Goal: Task Accomplishment & Management: Complete application form

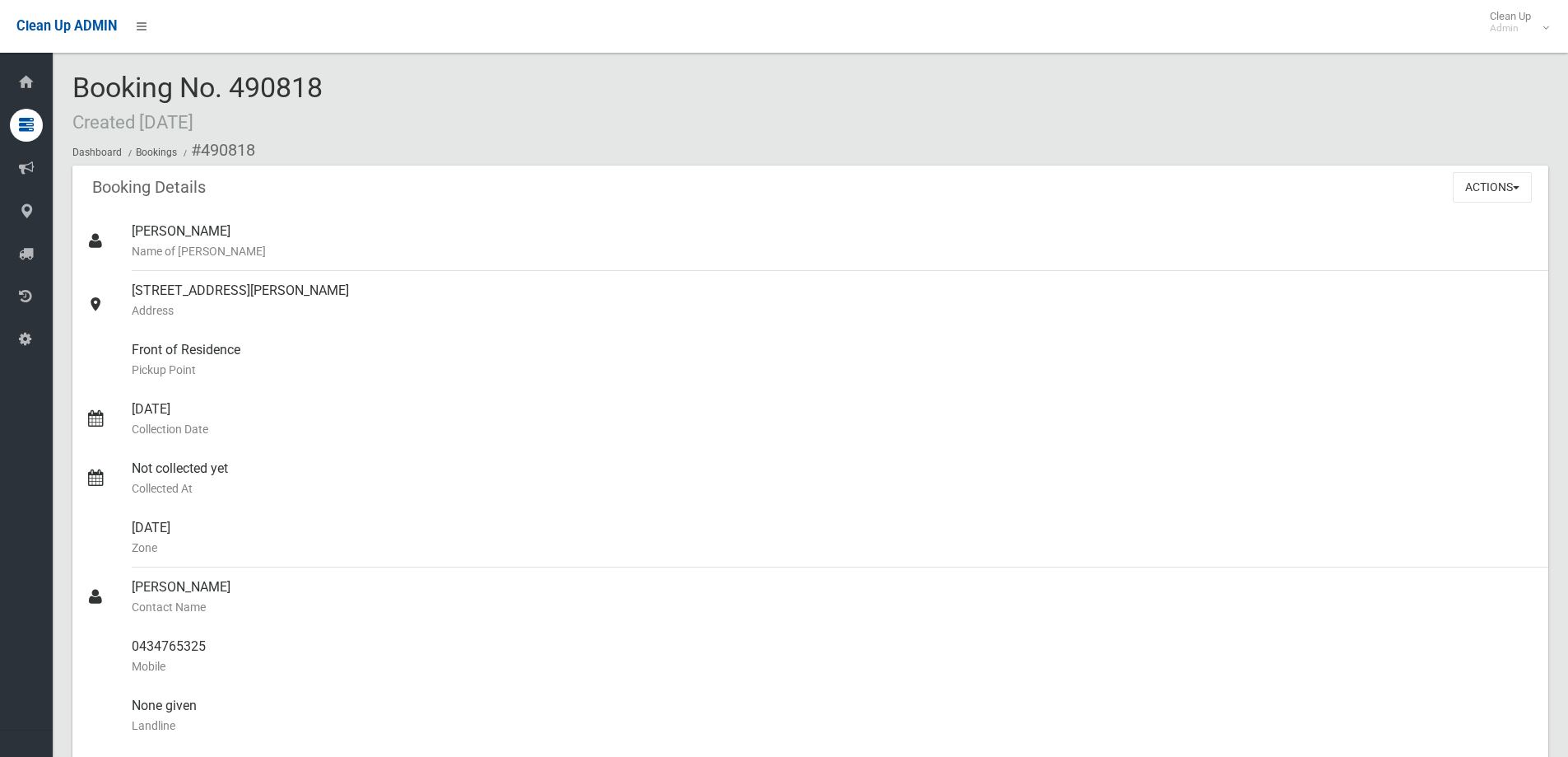
scroll to position [534, 0]
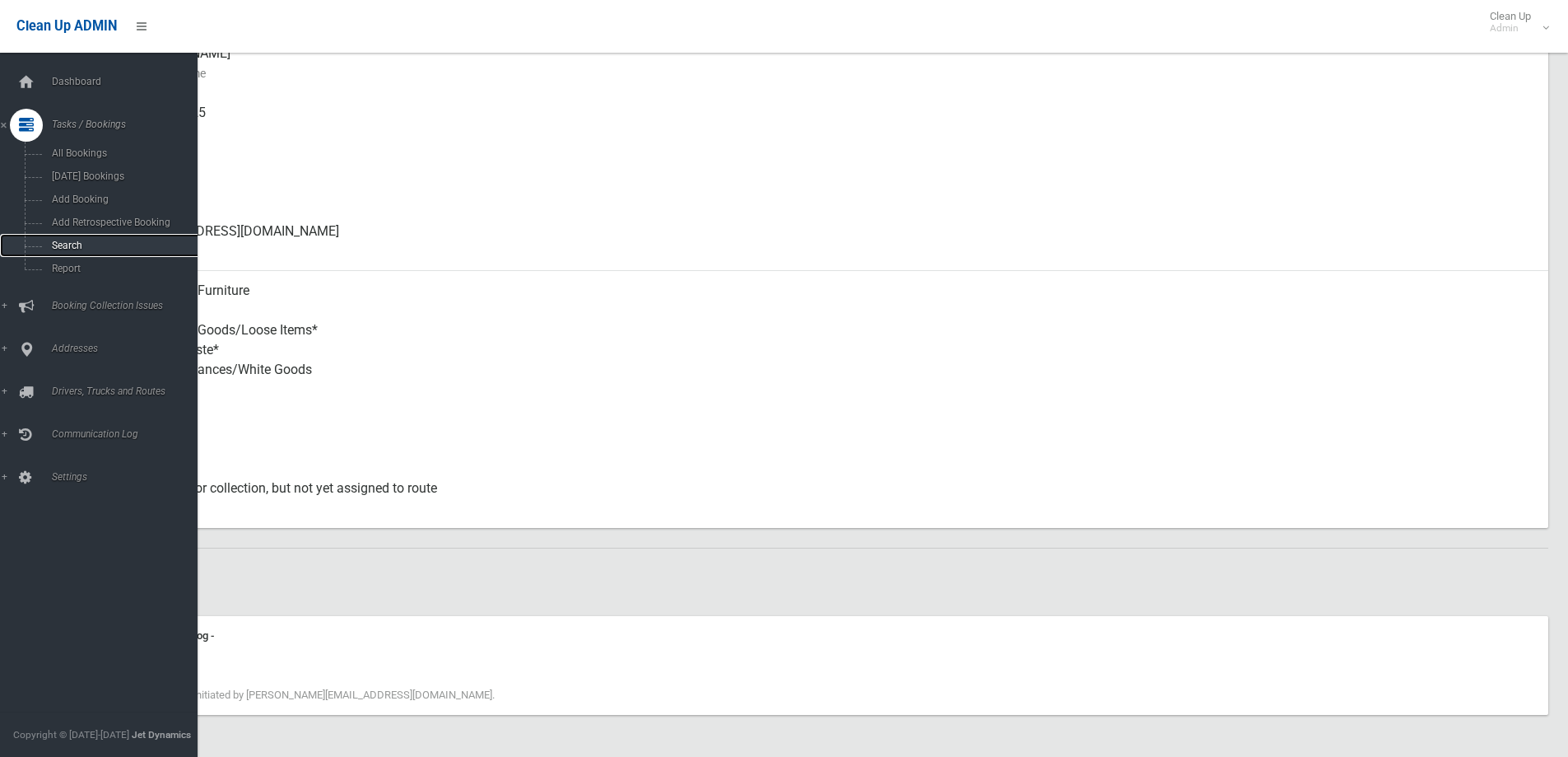
click at [68, 251] on link "Search" at bounding box center [105, 246] width 210 height 23
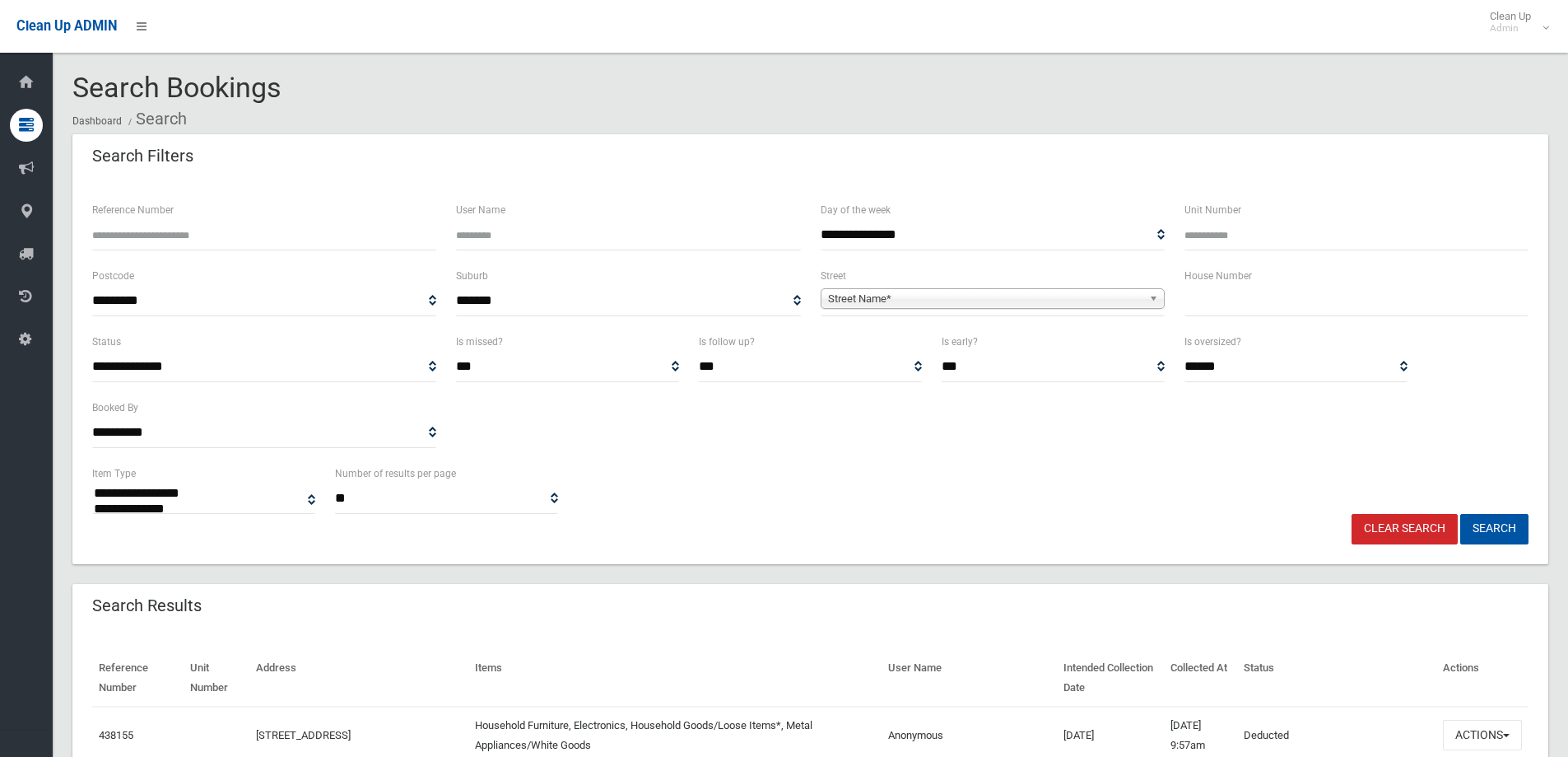
select select
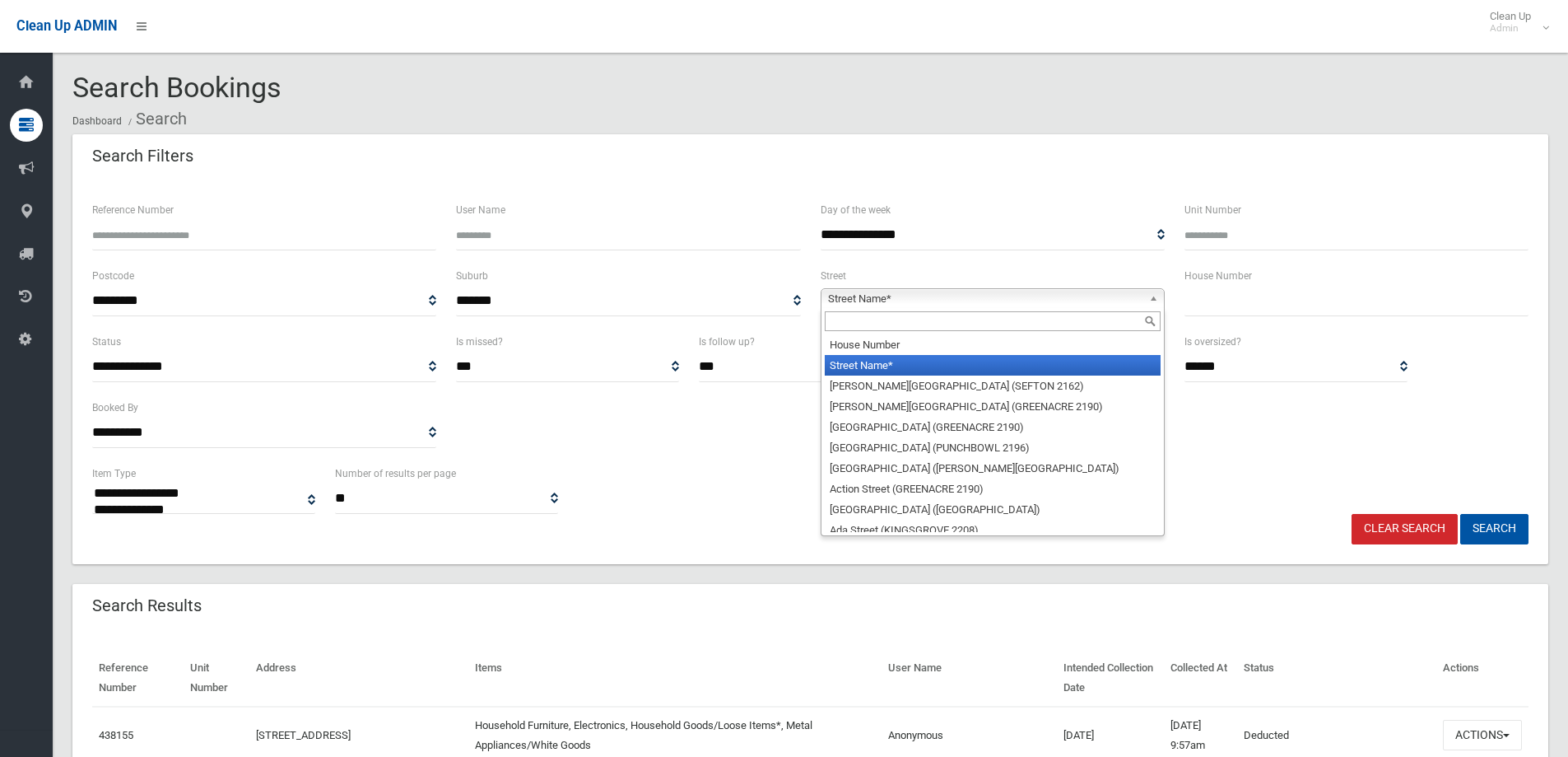
click at [855, 303] on link "Street Name*" at bounding box center [991, 298] width 344 height 20
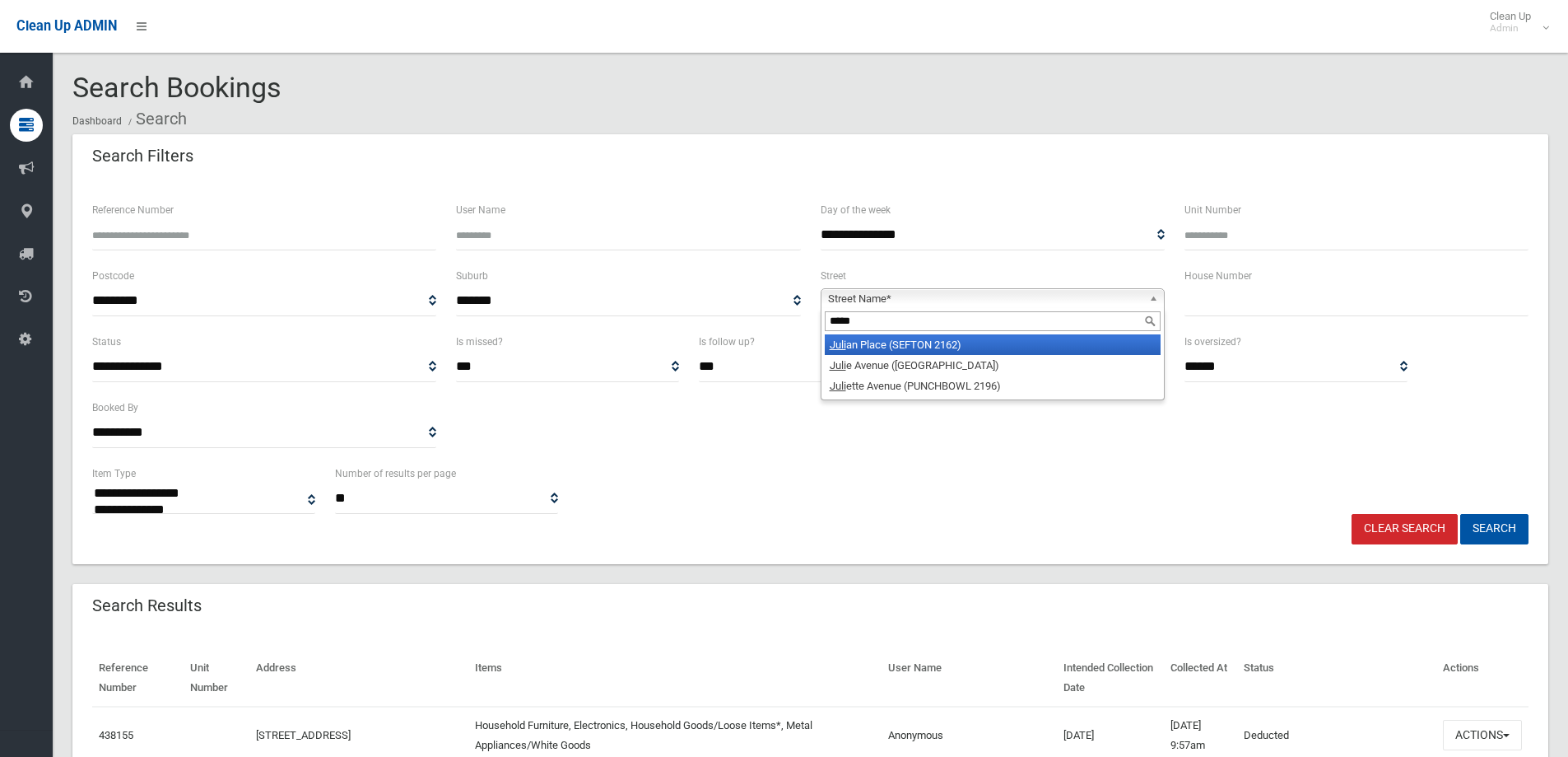
type input "******"
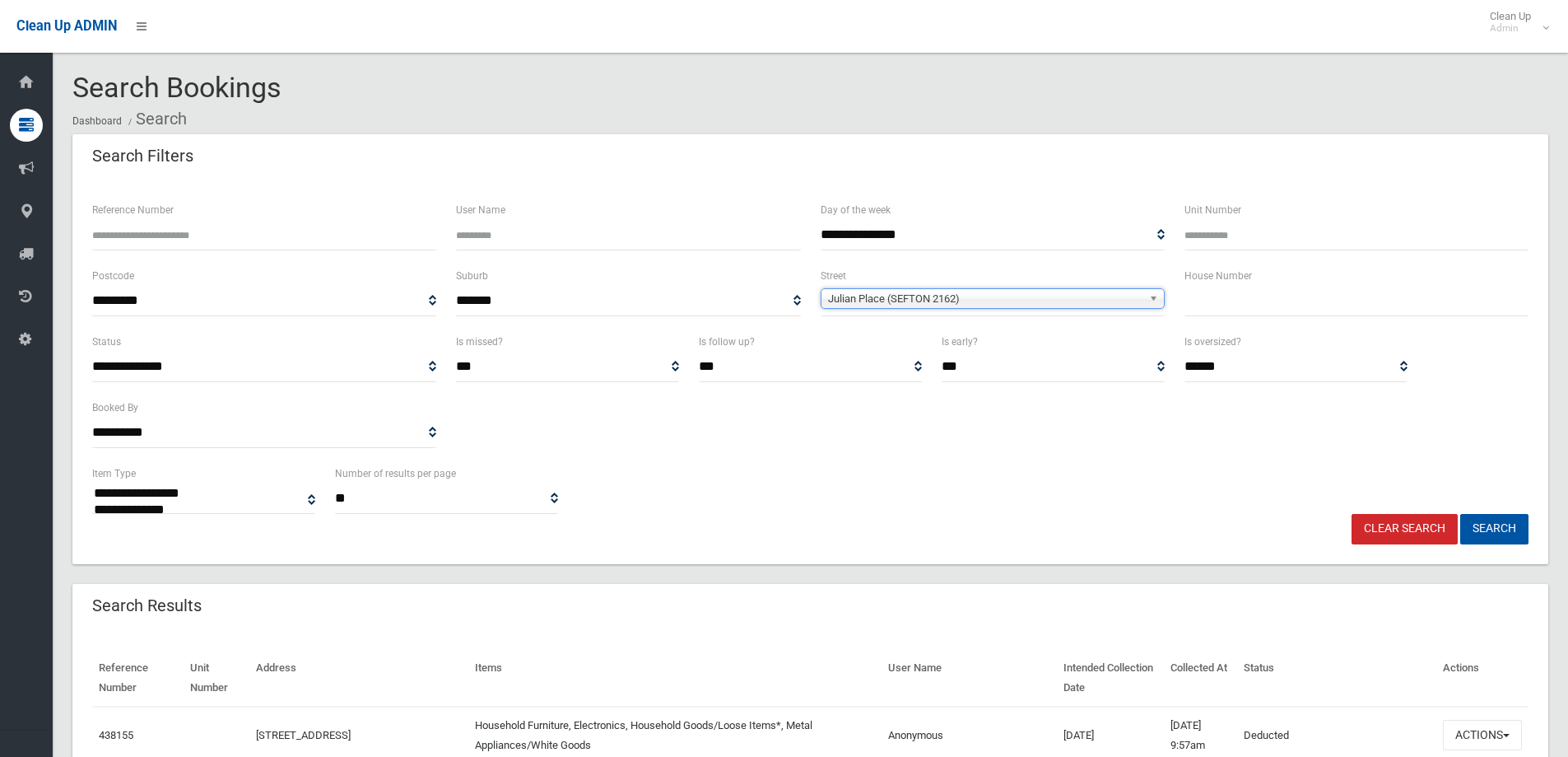
click at [1252, 310] on input "text" at bounding box center [1355, 301] width 344 height 31
type input "*"
click at [1460, 513] on button "Search" at bounding box center [1494, 529] width 68 height 31
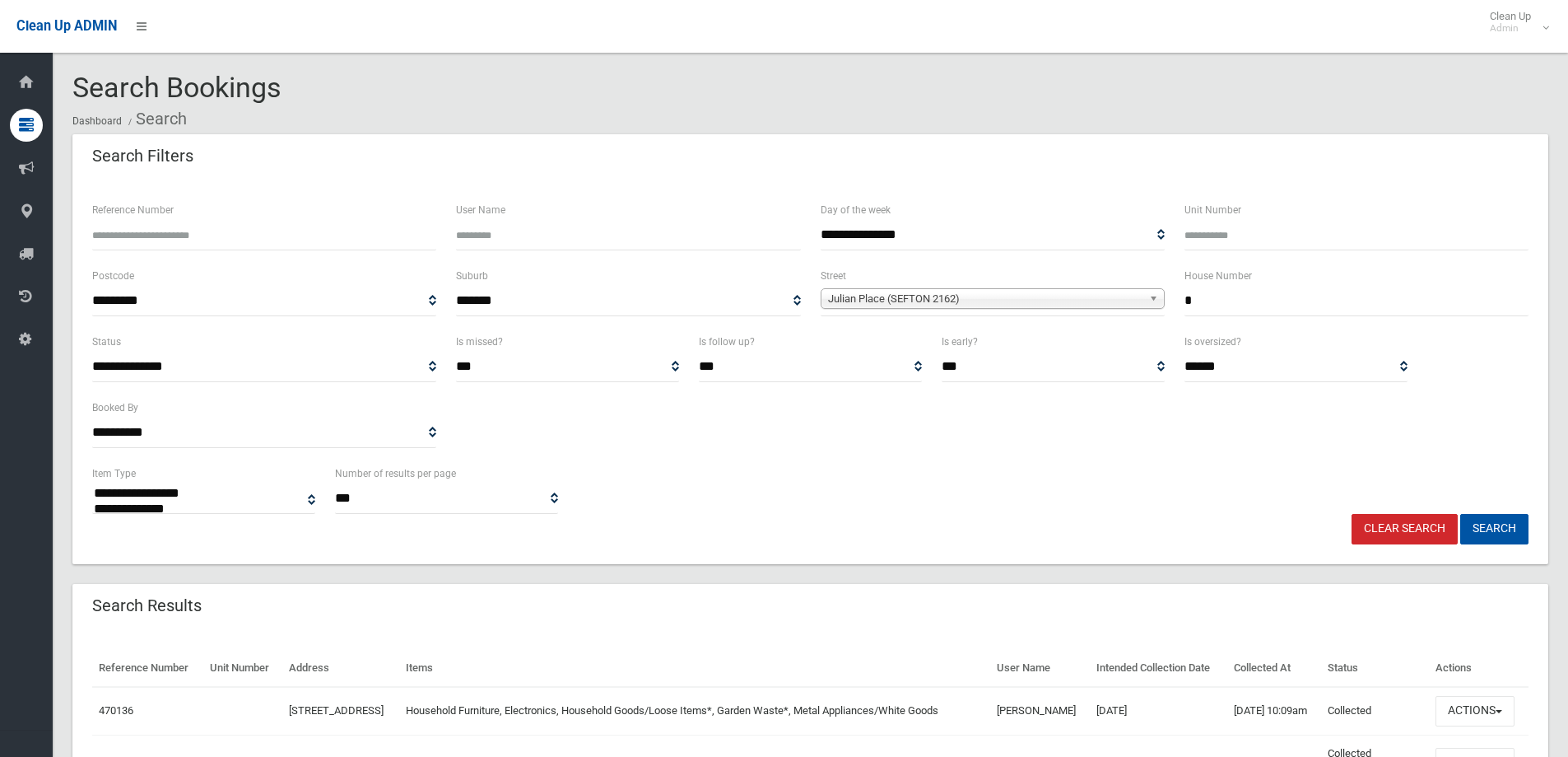
select select
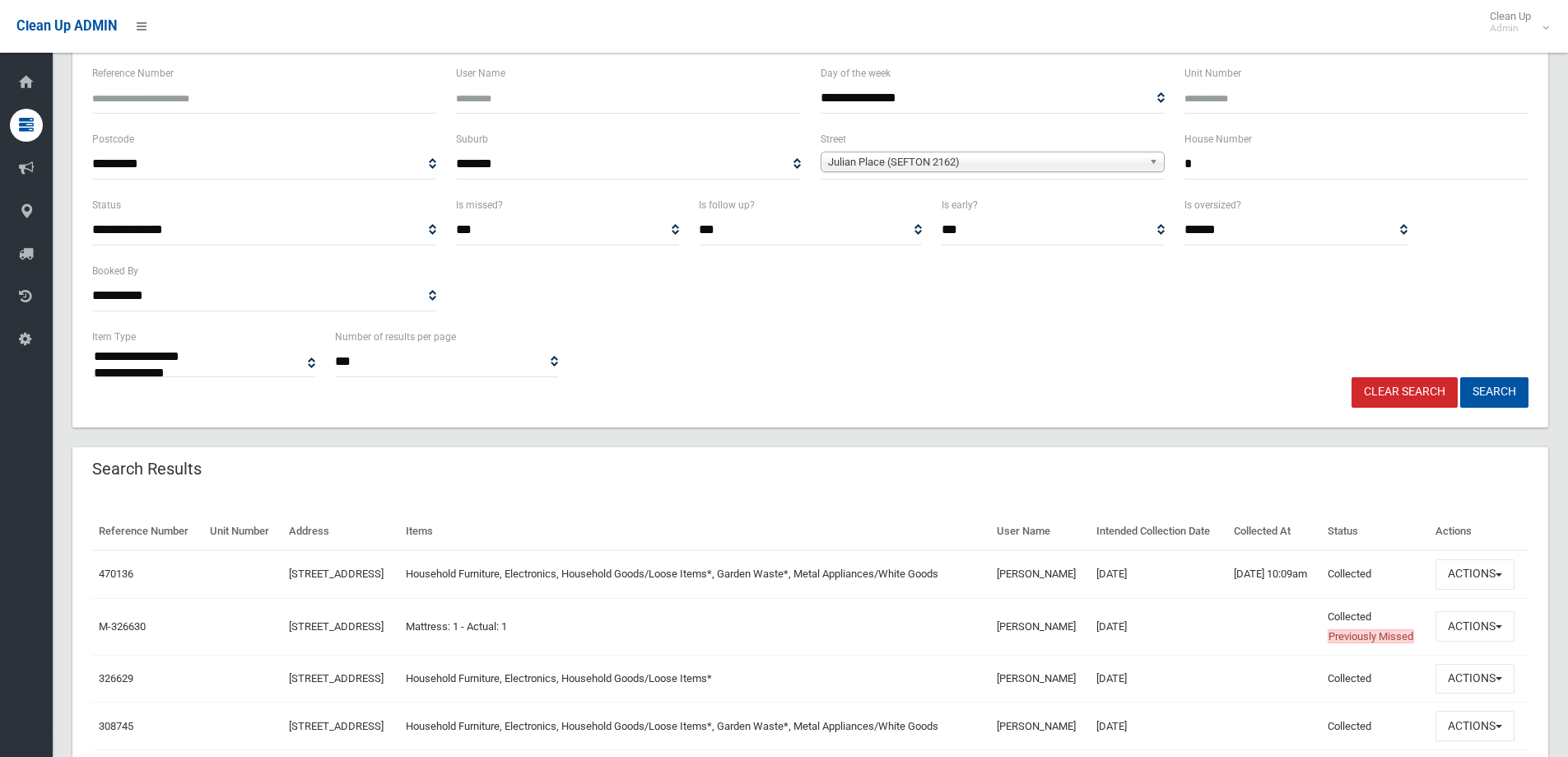
scroll to position [165, 0]
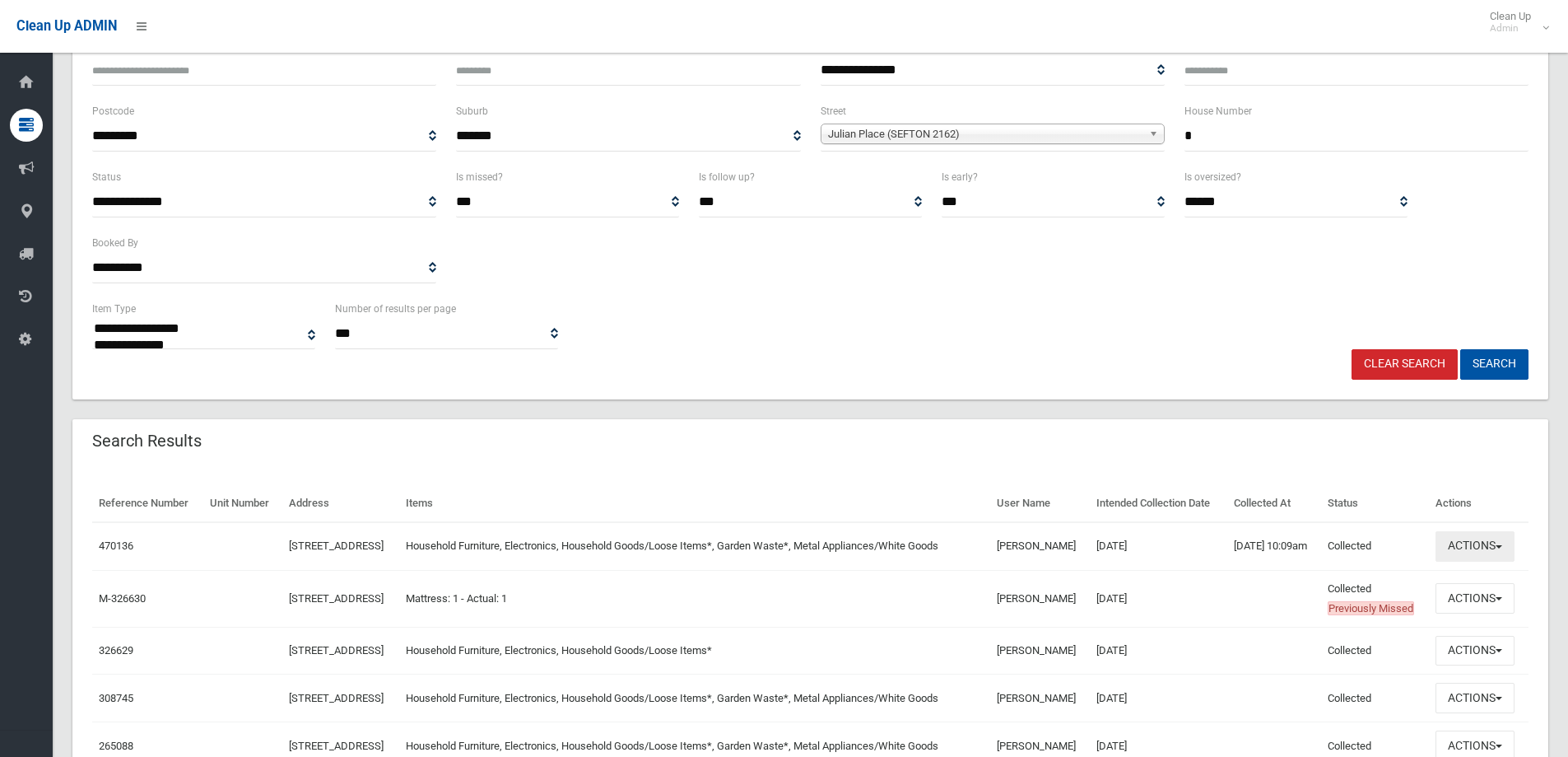
click at [1476, 555] on button "Actions" at bounding box center [1475, 546] width 79 height 31
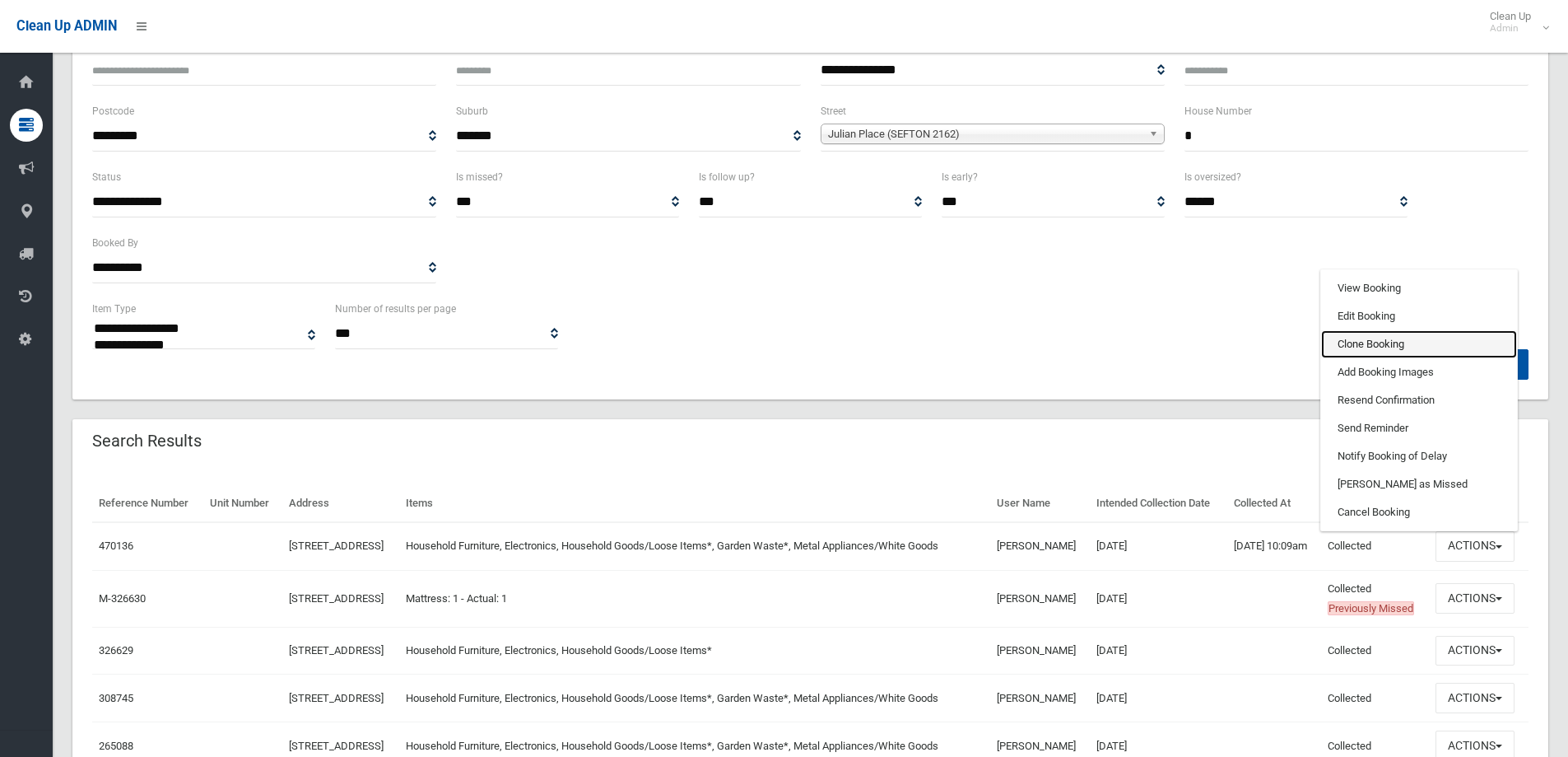
click at [1393, 342] on link "Clone Booking" at bounding box center [1418, 344] width 195 height 28
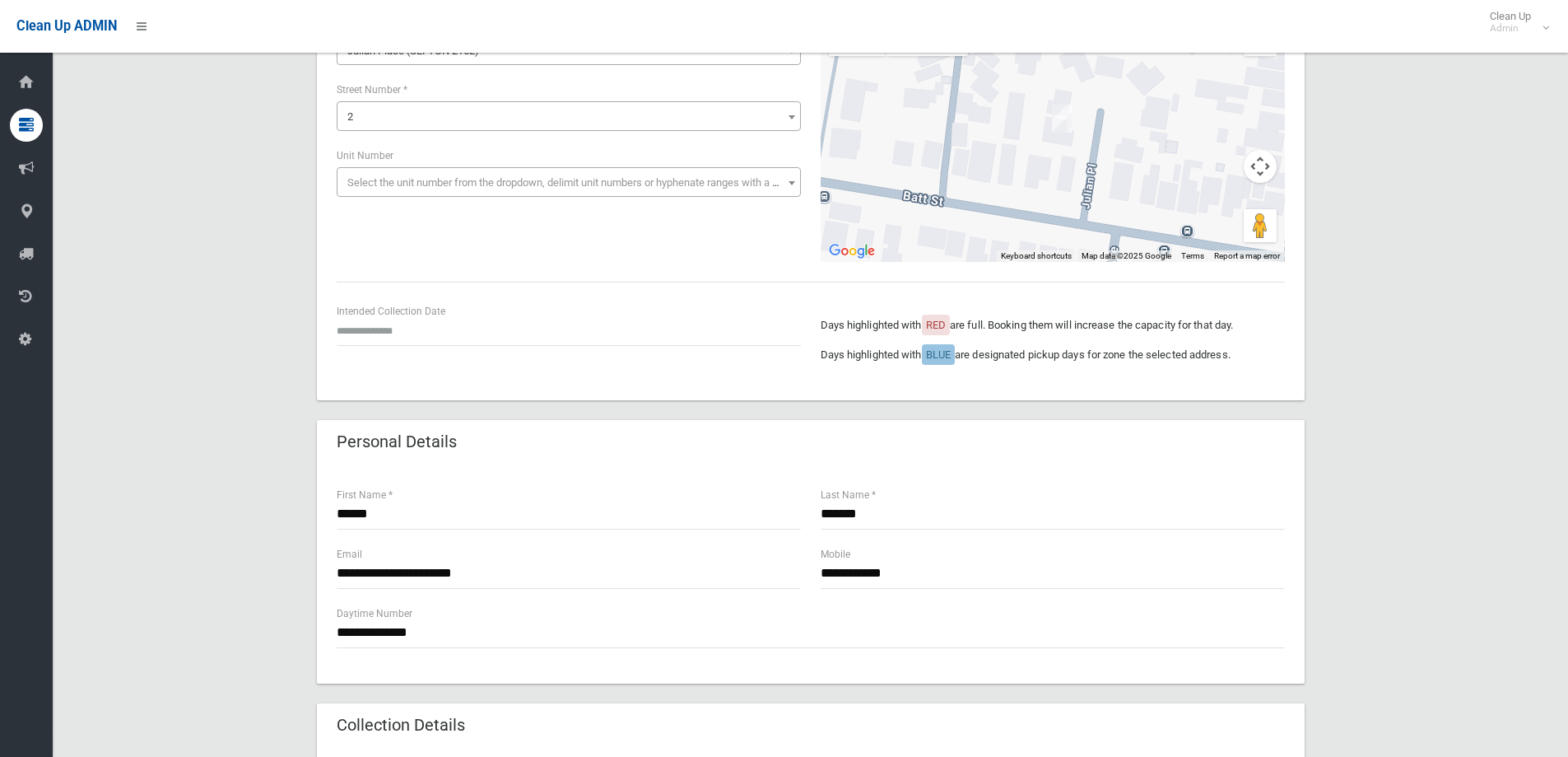
scroll to position [247, 0]
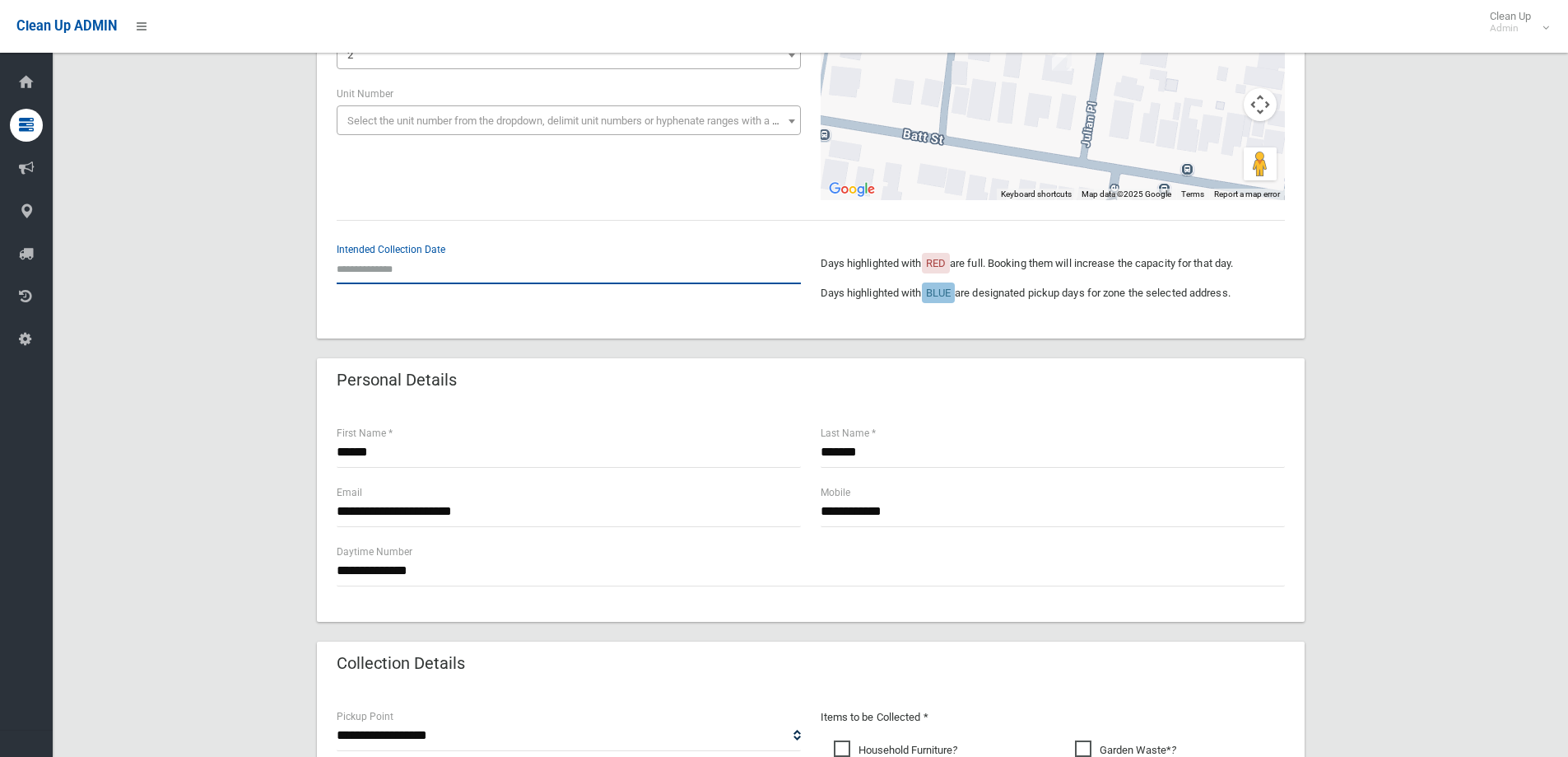
click at [446, 270] on input "text" at bounding box center [569, 269] width 464 height 31
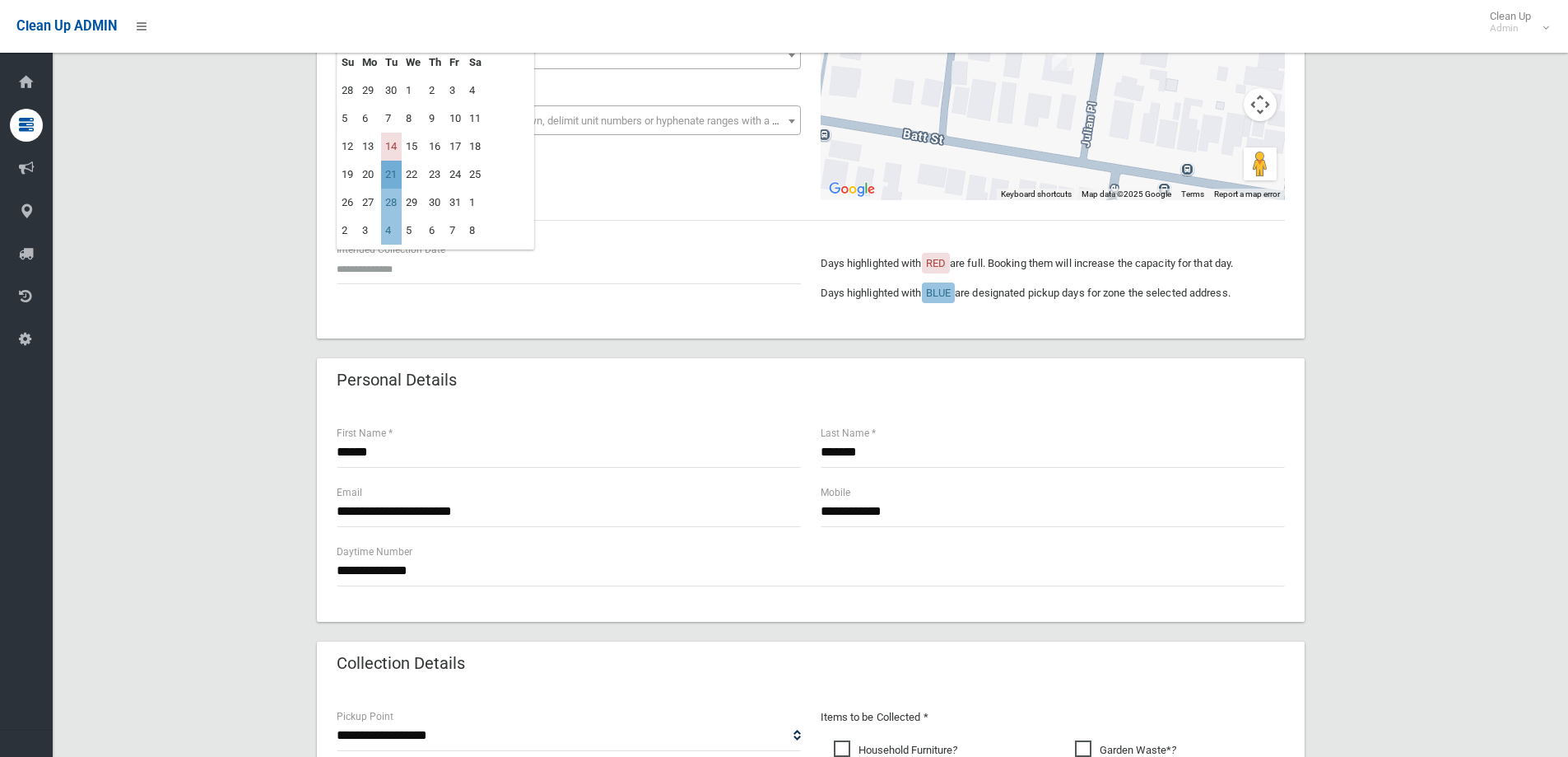
click at [393, 173] on td "21" at bounding box center [391, 174] width 20 height 28
type input "**********"
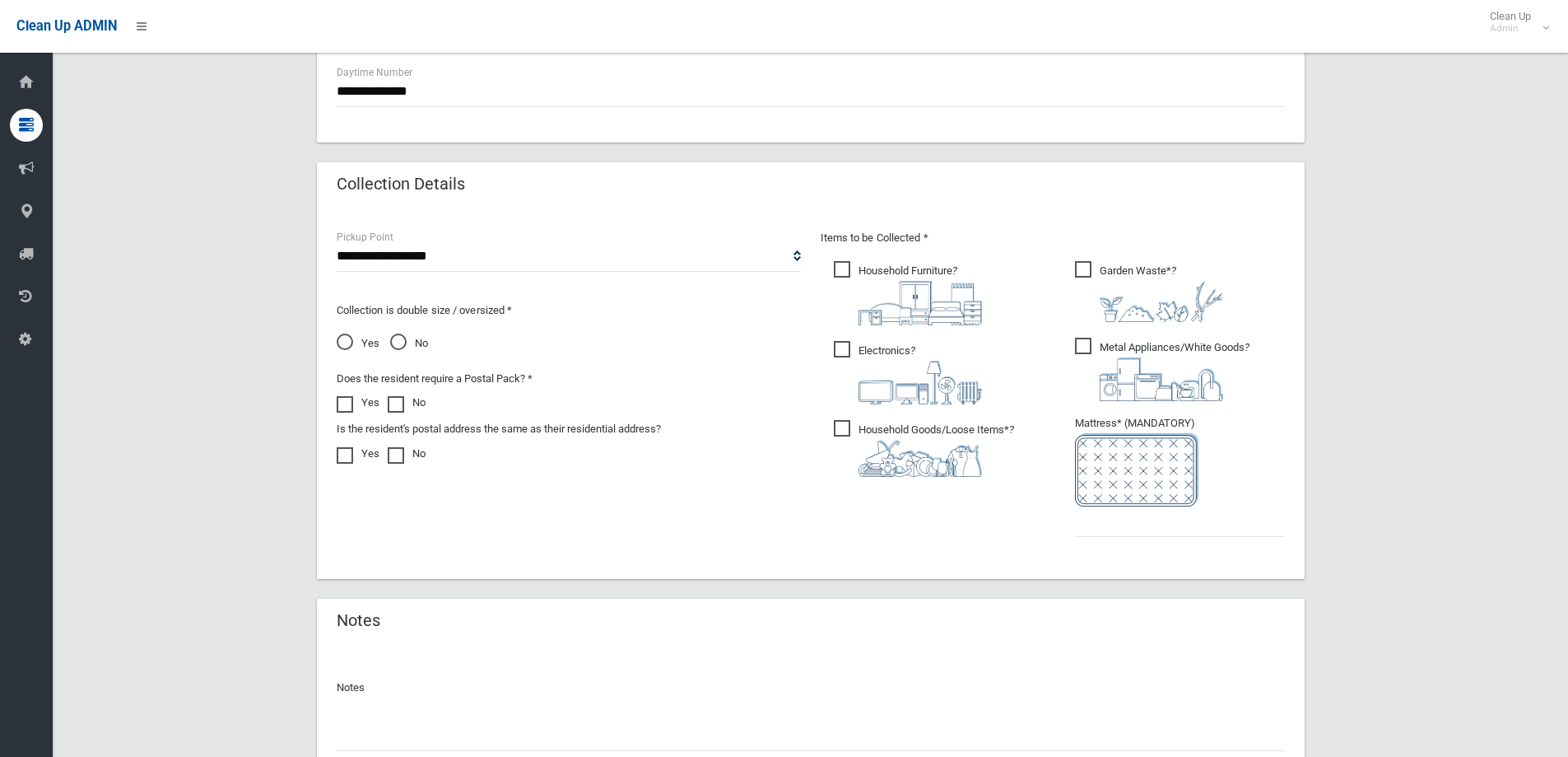
scroll to position [741, 0]
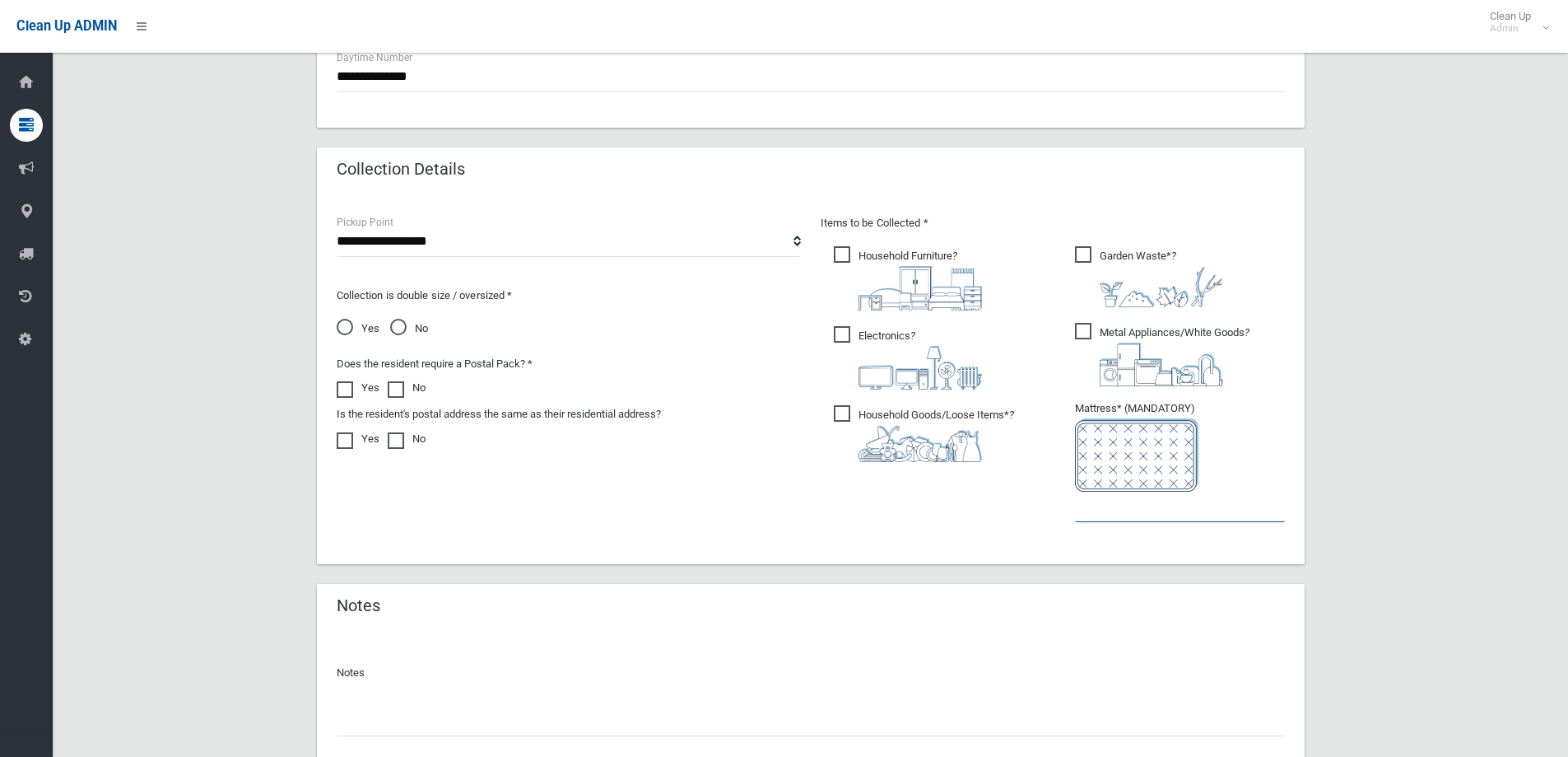
click at [1082, 512] on input "text" at bounding box center [1180, 507] width 210 height 31
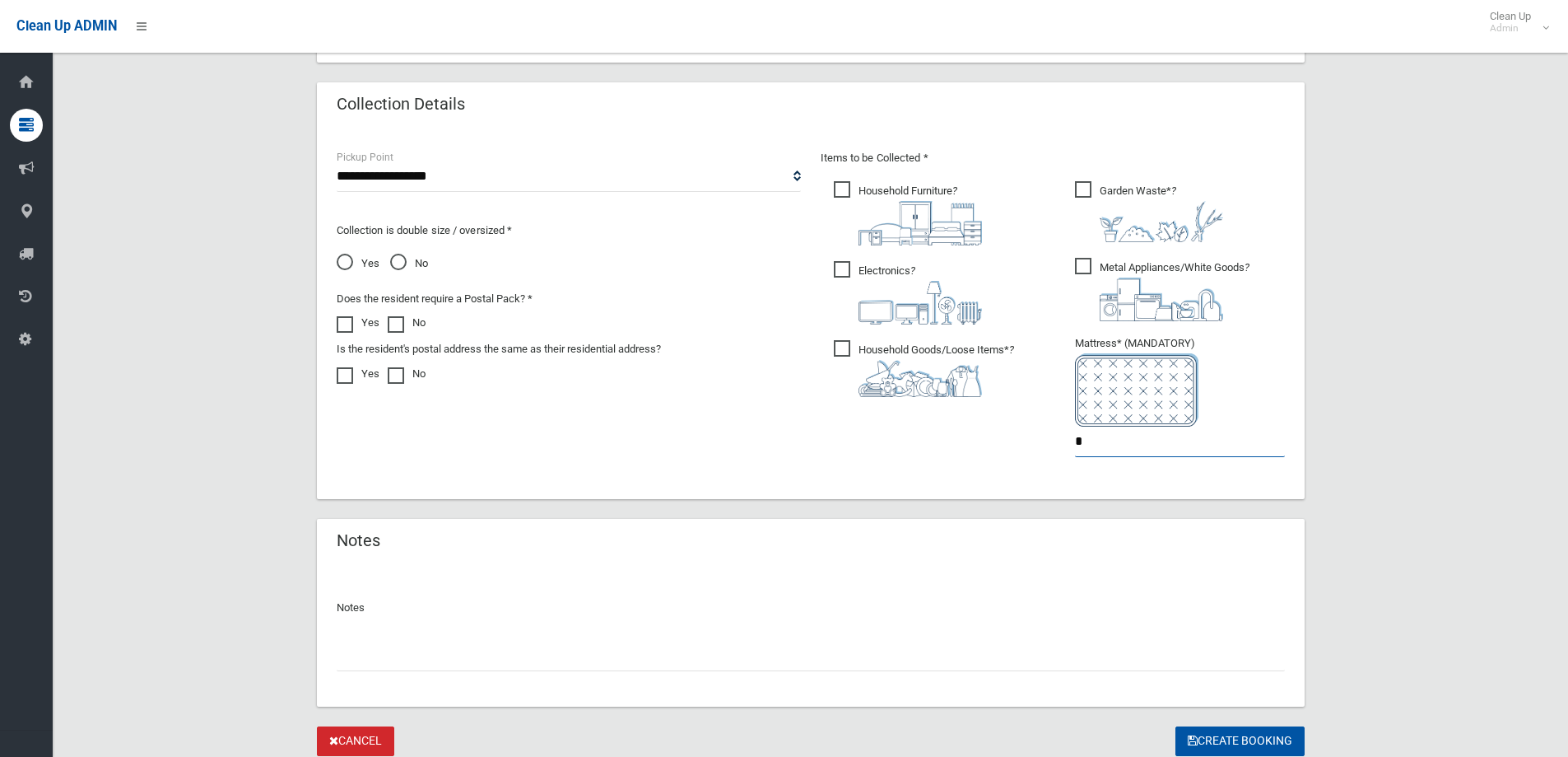
scroll to position [865, 0]
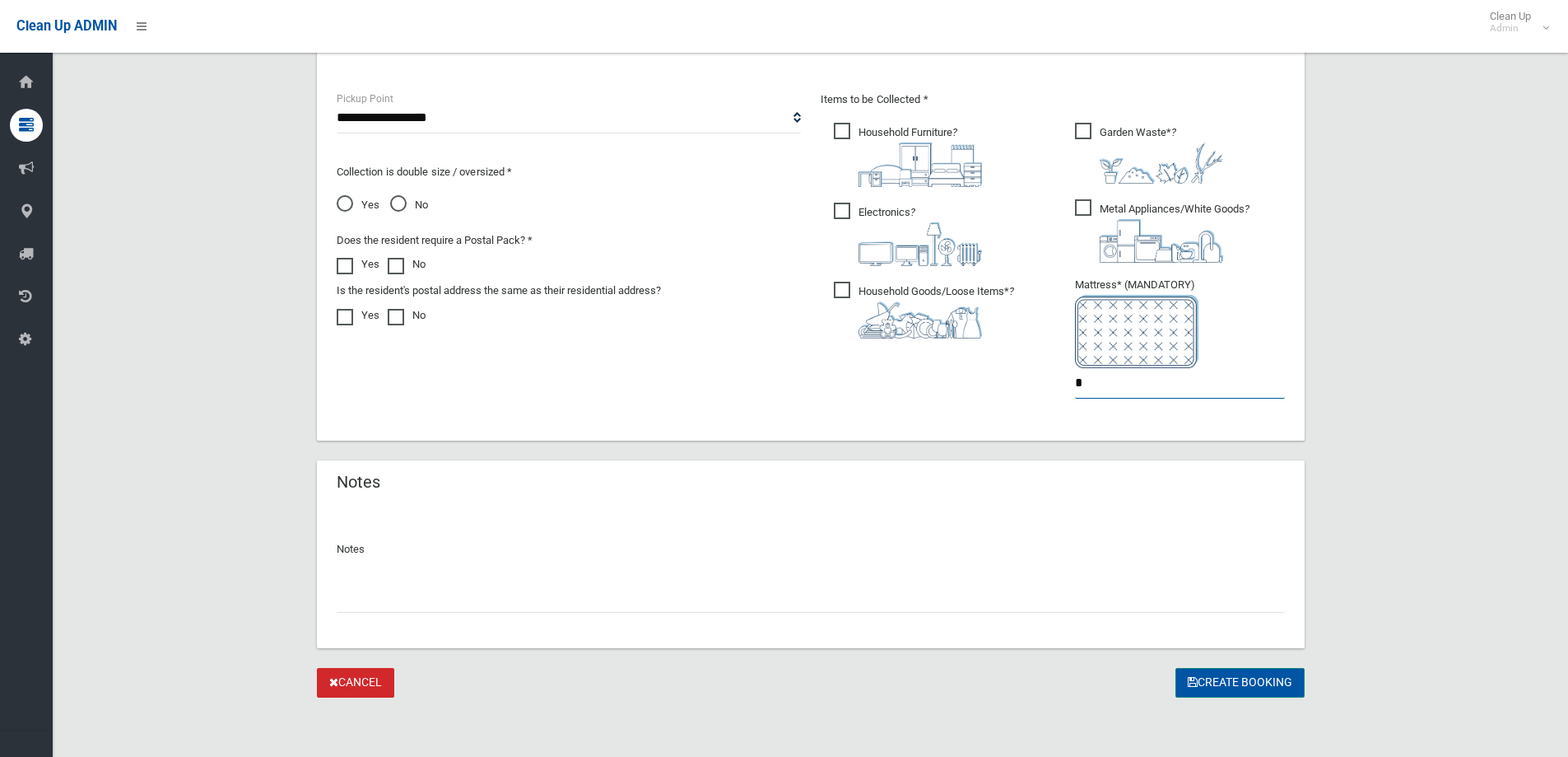
type input "*"
click at [1268, 681] on button "Create Booking" at bounding box center [1240, 683] width 129 height 31
